Goal: Information Seeking & Learning: Learn about a topic

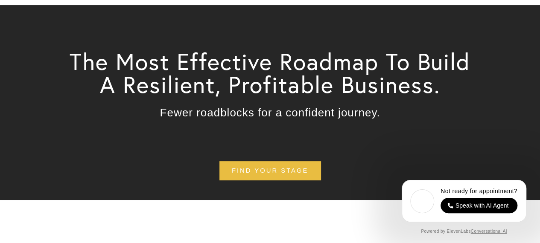
scroll to position [80, 0]
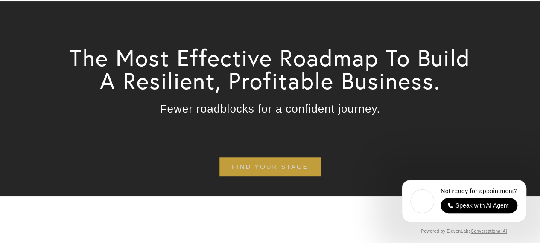
click at [285, 157] on link "find your stage" at bounding box center [269, 166] width 101 height 19
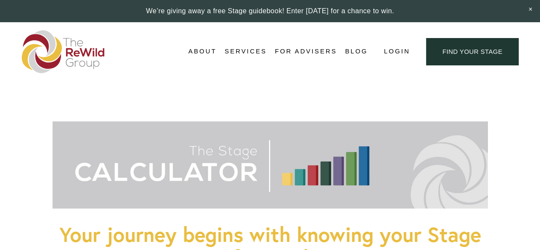
click at [0, 0] on span "Stages of Growth" at bounding box center [0, 0] width 0 height 0
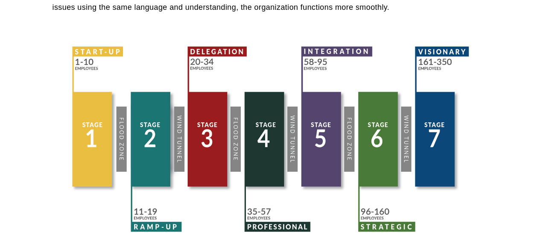
scroll to position [511, 0]
